Goal: Task Accomplishment & Management: Manage account settings

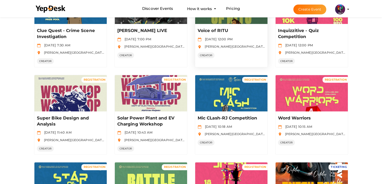
scroll to position [235, 0]
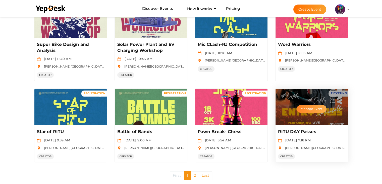
click at [320, 107] on button "Manage Event" at bounding box center [312, 109] width 30 height 8
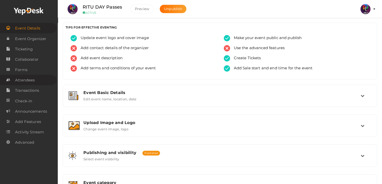
click at [40, 77] on link "Attendees" at bounding box center [28, 80] width 57 height 10
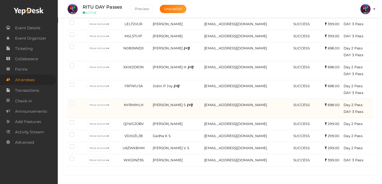
scroll to position [95, 0]
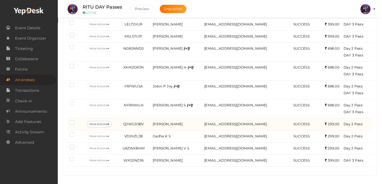
click at [96, 122] on button "More Actions" at bounding box center [99, 123] width 25 height 7
click at [107, 122] on button "More Actions" at bounding box center [99, 123] width 25 height 7
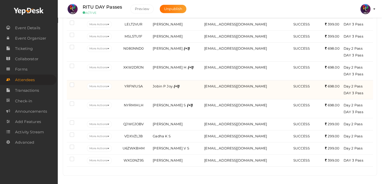
scroll to position [0, 0]
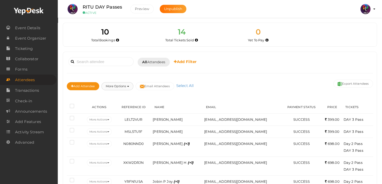
click at [128, 86] on button "More Options" at bounding box center [118, 86] width 32 height 8
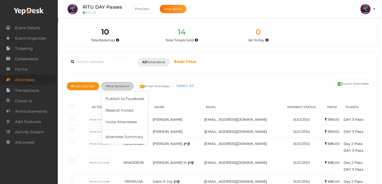
click at [128, 86] on button "More Options" at bounding box center [118, 86] width 32 height 8
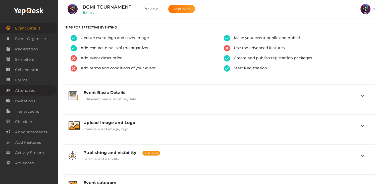
drag, startPoint x: 0, startPoint y: 0, endPoint x: 32, endPoint y: 94, distance: 99.2
click at [32, 94] on span "Attendees" at bounding box center [25, 90] width 20 height 10
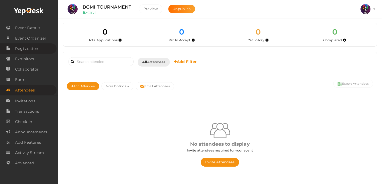
click at [42, 49] on link "Registration" at bounding box center [28, 48] width 57 height 10
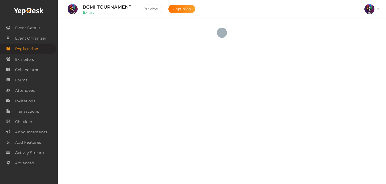
checkbox input "true"
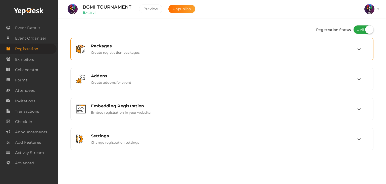
click at [98, 50] on label "Create registration packages" at bounding box center [115, 51] width 49 height 6
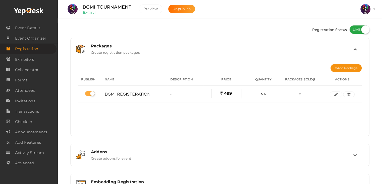
click at [98, 50] on label "Create registration packages" at bounding box center [115, 51] width 49 height 6
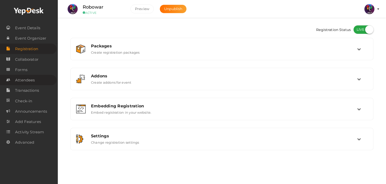
click at [33, 78] on span "Attendees" at bounding box center [25, 80] width 20 height 10
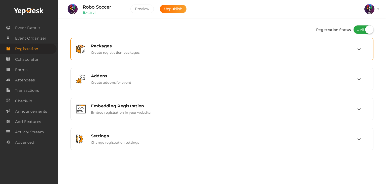
click at [168, 54] on div "Packages Create registration packages" at bounding box center [222, 48] width 270 height 11
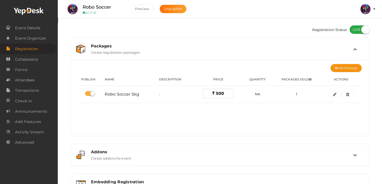
click at [168, 54] on div "Packages Create registration packages" at bounding box center [220, 48] width 266 height 11
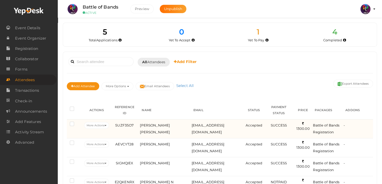
scroll to position [42, 0]
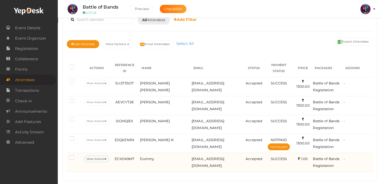
click at [108, 155] on button "More Actions" at bounding box center [96, 158] width 25 height 7
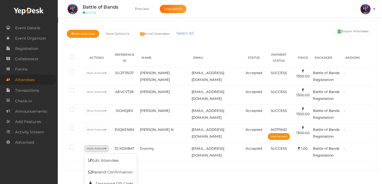
click at [182, 165] on div "5 Total Applications 0 Total Tickets Sold 1 Yet To Pay 0 Yet To Accept 1 Yet To…" at bounding box center [220, 64] width 325 height 233
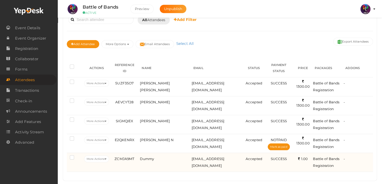
click at [72, 155] on label at bounding box center [73, 157] width 6 height 5
click at [65, 156] on input "checkbox" at bounding box center [65, 156] width 0 height 0
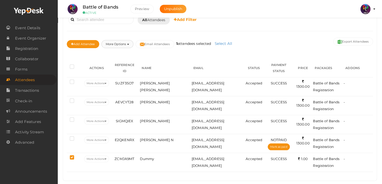
click at [125, 43] on button "More Options" at bounding box center [118, 44] width 32 height 8
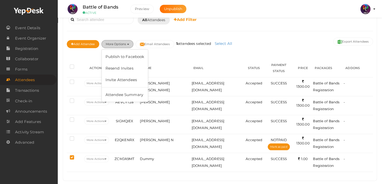
click at [125, 43] on button "More Options" at bounding box center [118, 44] width 32 height 8
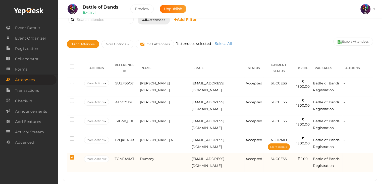
click at [73, 155] on label at bounding box center [73, 157] width 6 height 5
click at [65, 156] on input "checkbox" at bounding box center [65, 156] width 0 height 0
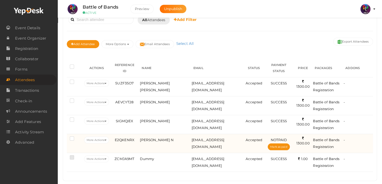
scroll to position [0, 0]
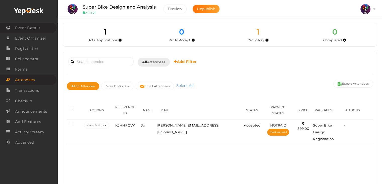
click at [30, 29] on span "Event Details" at bounding box center [27, 28] width 25 height 10
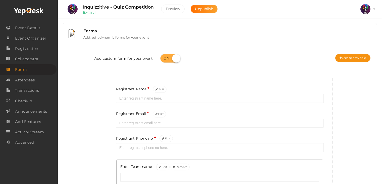
scroll to position [62, 0]
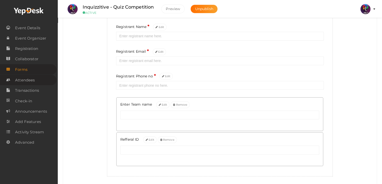
click at [39, 84] on link "Attendees" at bounding box center [28, 80] width 57 height 10
